Goal: Task Accomplishment & Management: Use online tool/utility

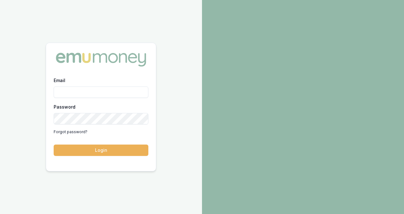
click at [75, 92] on input "Email" at bounding box center [101, 92] width 95 height 11
type input "ray.guan@emumoney.com.au"
click at [54, 145] on button "Login" at bounding box center [101, 150] width 95 height 11
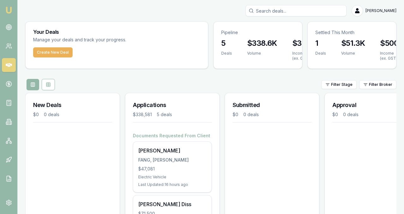
scroll to position [5, 0]
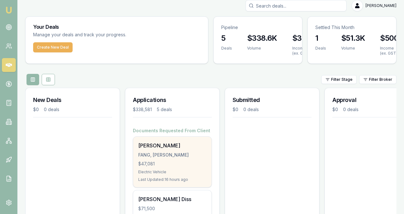
click at [166, 146] on div "[PERSON_NAME]" at bounding box center [172, 146] width 68 height 8
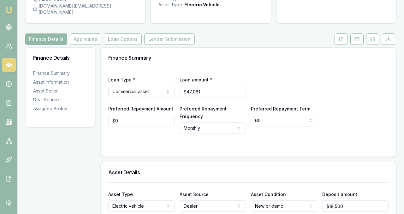
scroll to position [64, 0]
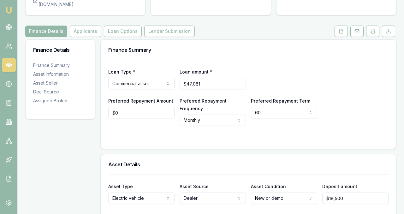
click at [132, 28] on button "Loan Options" at bounding box center [123, 31] width 38 height 11
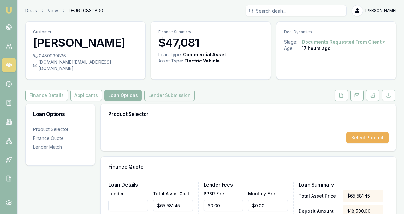
click at [159, 90] on button "Lender Submission" at bounding box center [169, 95] width 51 height 11
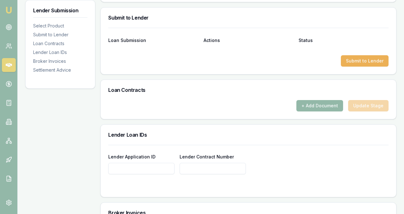
scroll to position [299, 0]
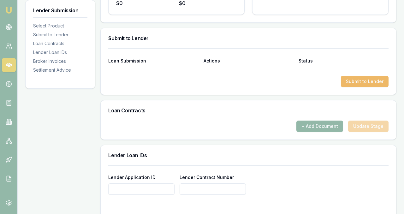
click at [367, 76] on button "Submit to Lender" at bounding box center [365, 81] width 48 height 11
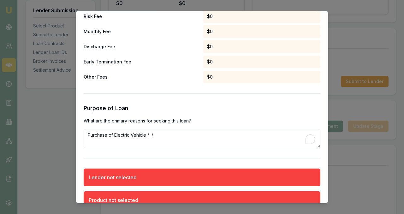
scroll to position [451, 0]
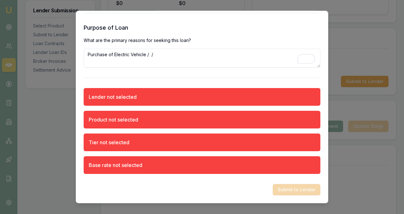
click at [300, 90] on div "Lender not selected" at bounding box center [202, 97] width 237 height 18
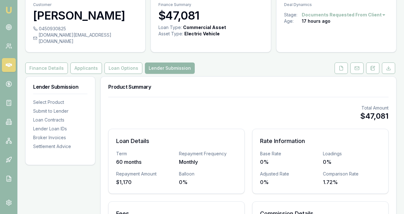
scroll to position [0, 0]
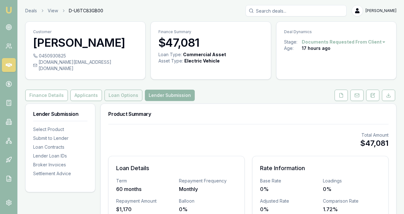
click at [127, 90] on button "Loan Options" at bounding box center [124, 95] width 38 height 11
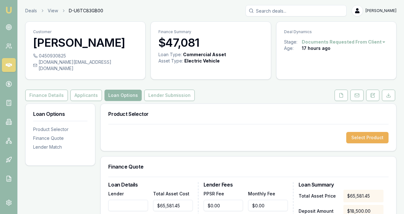
click at [351, 139] on div "Select Product" at bounding box center [249, 137] width 296 height 27
click at [372, 132] on button "Select Product" at bounding box center [367, 137] width 42 height 11
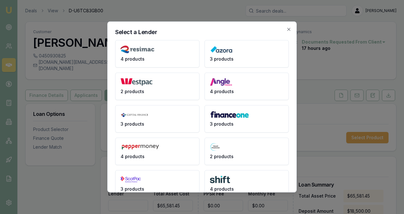
click at [177, 69] on div "4 products 3 products 2 products 4 products 3 products 3 products 4 products 2 …" at bounding box center [202, 184] width 174 height 288
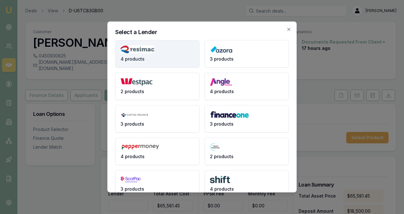
click at [142, 53] on img at bounding box center [138, 49] width 34 height 8
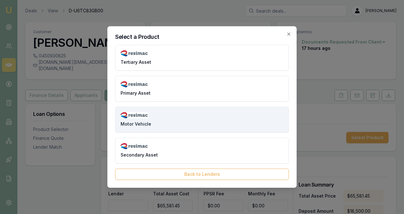
click at [144, 127] on span "Motor Vehicle" at bounding box center [136, 124] width 31 height 6
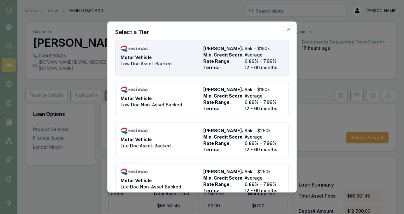
click at [184, 58] on div "Motor Vehicle Low Doc Asset-Backed" at bounding box center [161, 57] width 80 height 25
type input "Resimac"
type input "Motor Vehicle"
type input "Low Doc Asset-Backed"
type input "6.89"
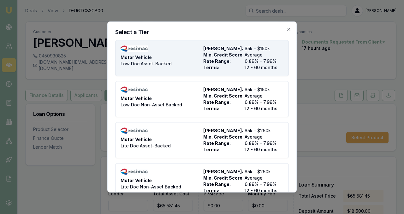
type input "12"
type input "$4.95"
type input "$495.00"
type input "8"
type input "$3,766.52"
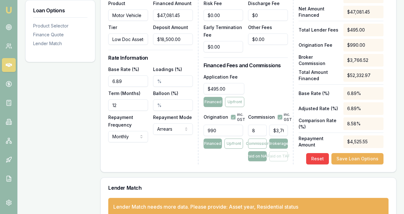
scroll to position [223, 0]
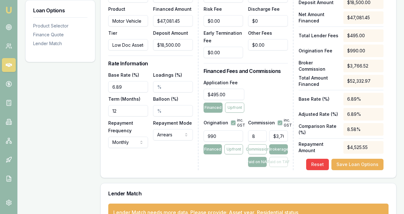
drag, startPoint x: 259, startPoint y: 130, endPoint x: 234, endPoint y: 130, distance: 24.9
click at [234, 130] on div "Origination inc. GST 990 Financed Upfront Commission inc. GST 8 $3,766.52 Commi…" at bounding box center [246, 141] width 84 height 52
type input "4"
type input "$1,883.26"
type input "4.00%"
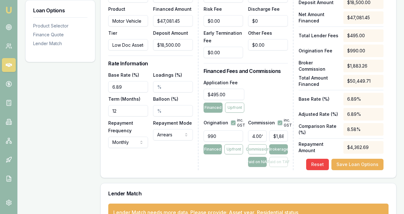
click at [273, 98] on div "Application Fee $495.00 Financed Upfront" at bounding box center [246, 96] width 84 height 34
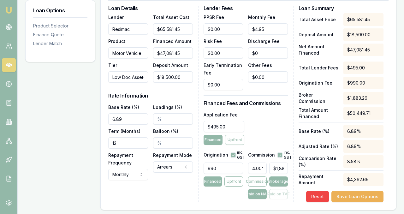
scroll to position [189, 0]
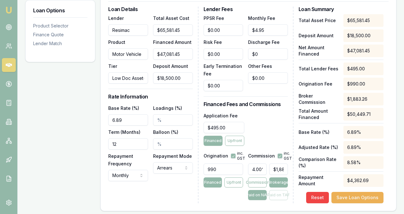
click at [179, 114] on input "Loadings (%)" at bounding box center [173, 119] width 40 height 11
type input "4.00%"
drag, startPoint x: 135, startPoint y: 135, endPoint x: 81, endPoint y: 135, distance: 54.6
click at [81, 135] on div "Loan Options Product Selector Finance Quote Lender Match Product Selector Motor…" at bounding box center [210, 88] width 371 height 348
type input "48"
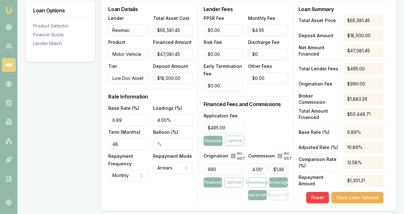
click at [156, 173] on div "Repayment Mode Arrears Arrears Advance" at bounding box center [173, 166] width 40 height 29
click at [159, 190] on div "Loan Details Lender Resimac Product Motor Vehicle Tier Low Doc Asset-Backed Tot…" at bounding box center [153, 105] width 90 height 197
click at [163, 186] on div "Loan Details Lender Resimac Product Motor Vehicle Tier Low Doc Asset-Backed Tot…" at bounding box center [153, 105] width 90 height 197
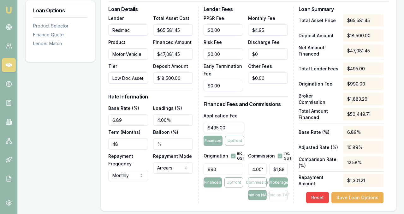
click at [256, 164] on input "4.00%" at bounding box center [257, 169] width 19 height 11
drag, startPoint x: 251, startPoint y: 162, endPoint x: 276, endPoint y: 164, distance: 25.3
click at [276, 164] on div "4.00% $1,883.26" at bounding box center [268, 168] width 40 height 14
click at [271, 119] on div "Application Fee $495.00 Financed Upfront" at bounding box center [246, 129] width 84 height 34
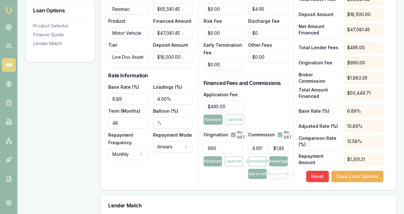
scroll to position [219, 0]
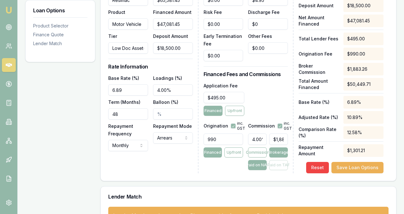
click at [261, 134] on input "4.00%" at bounding box center [257, 139] width 19 height 11
click at [254, 134] on input "4.00%" at bounding box center [257, 139] width 19 height 11
type input ".00%"
type input "$0.00"
type input "5"
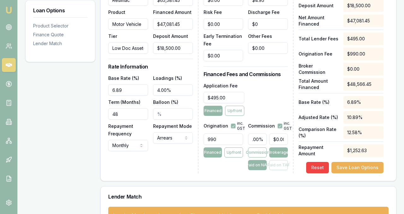
type input "$2,354.07"
type input "$0.00"
type input "4"
type input "$1,883.26"
type input "4.2"
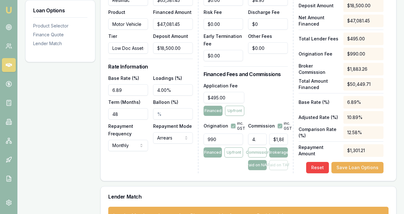
type input "$1,977.42"
type input "4"
type input "$1,883.26"
type input "4.5"
type input "$2,118.67"
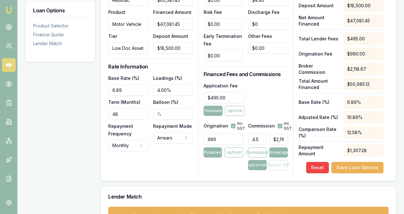
type input "4"
type input "$1,883.26"
type input "45"
type input "$21,186.65"
type input "4"
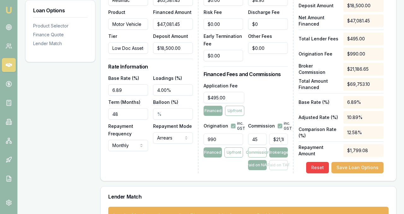
type input "$1,883.26"
type input "4.5"
type input "$2,118.67"
type input "4"
type input "$1,883.26"
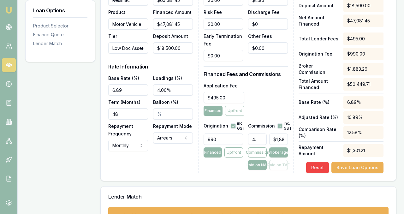
type input "4.4"
type input "$2,071.58"
type input "4.40%"
click at [258, 97] on div "Application Fee $495.00 Financed Upfront" at bounding box center [246, 99] width 84 height 34
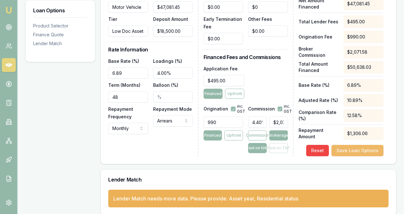
click at [352, 146] on button "Save Loan Options" at bounding box center [357, 150] width 52 height 11
